Goal: Navigation & Orientation: Find specific page/section

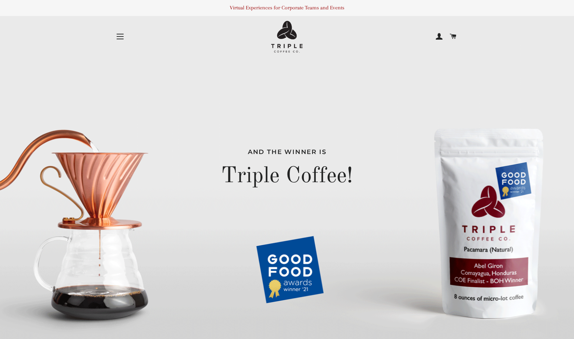
click at [118, 37] on span "button" at bounding box center [120, 36] width 7 height 1
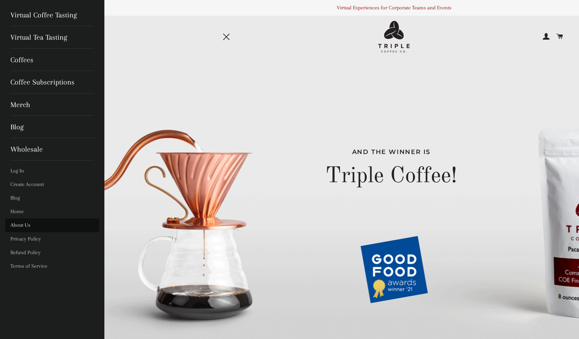
click at [23, 226] on link "About Us" at bounding box center [52, 226] width 94 height 14
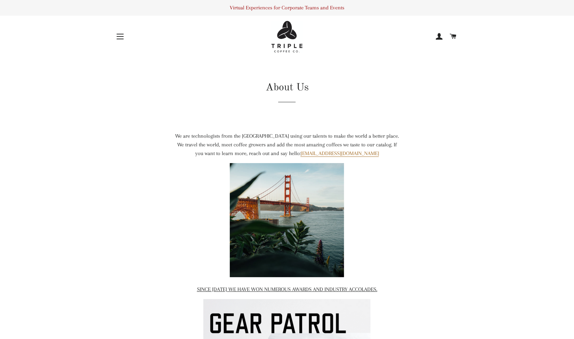
click at [121, 34] on button "Site navigation" at bounding box center [119, 36] width 17 height 17
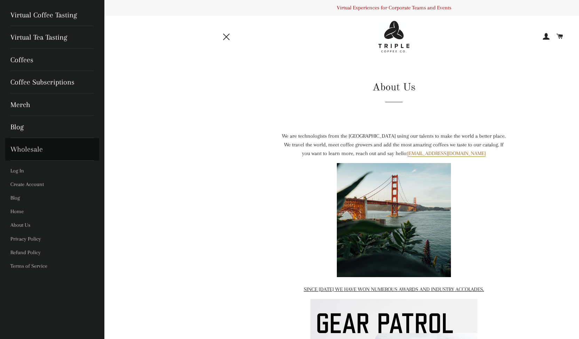
click at [36, 148] on link "Wholesale" at bounding box center [52, 149] width 94 height 22
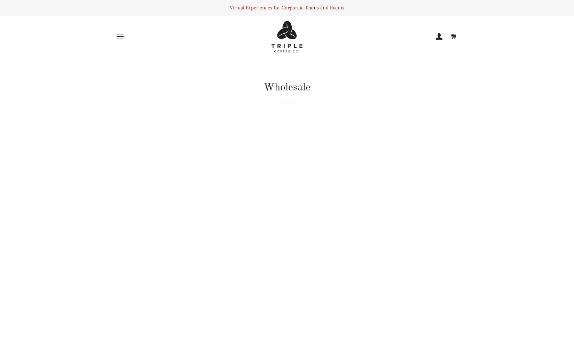
click at [121, 37] on span "button" at bounding box center [120, 36] width 7 height 1
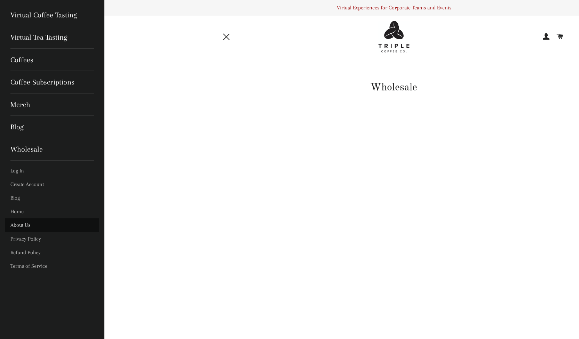
click at [17, 227] on link "About Us" at bounding box center [52, 226] width 94 height 14
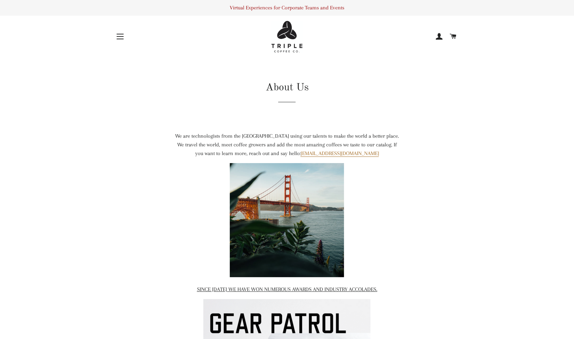
click at [123, 39] on span "button" at bounding box center [120, 39] width 7 height 1
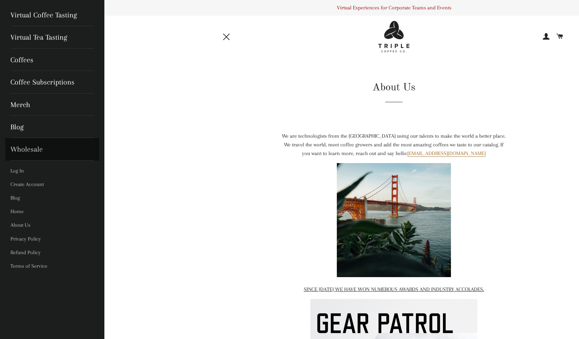
click at [25, 151] on link "Wholesale" at bounding box center [52, 149] width 94 height 22
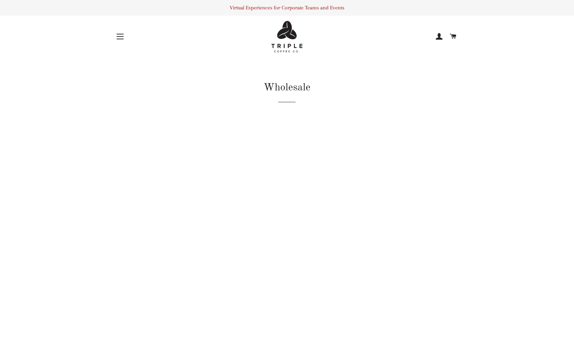
click at [120, 32] on button "Site navigation" at bounding box center [119, 36] width 17 height 17
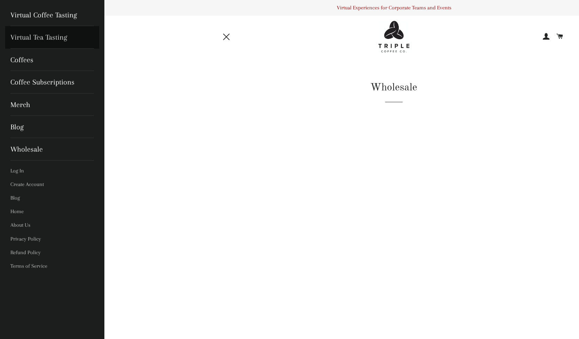
click at [28, 39] on link "Virtual Tea Tasting" at bounding box center [52, 37] width 94 height 22
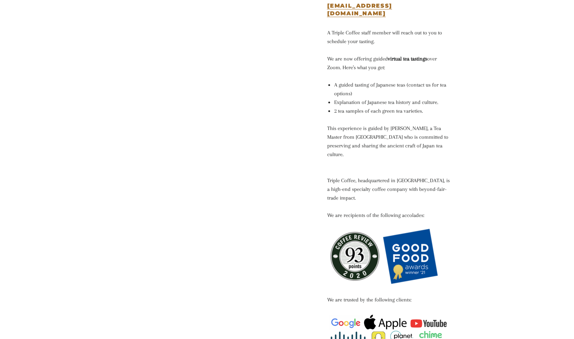
scroll to position [308, 0]
